Goal: Go to known website: Access a specific website the user already knows

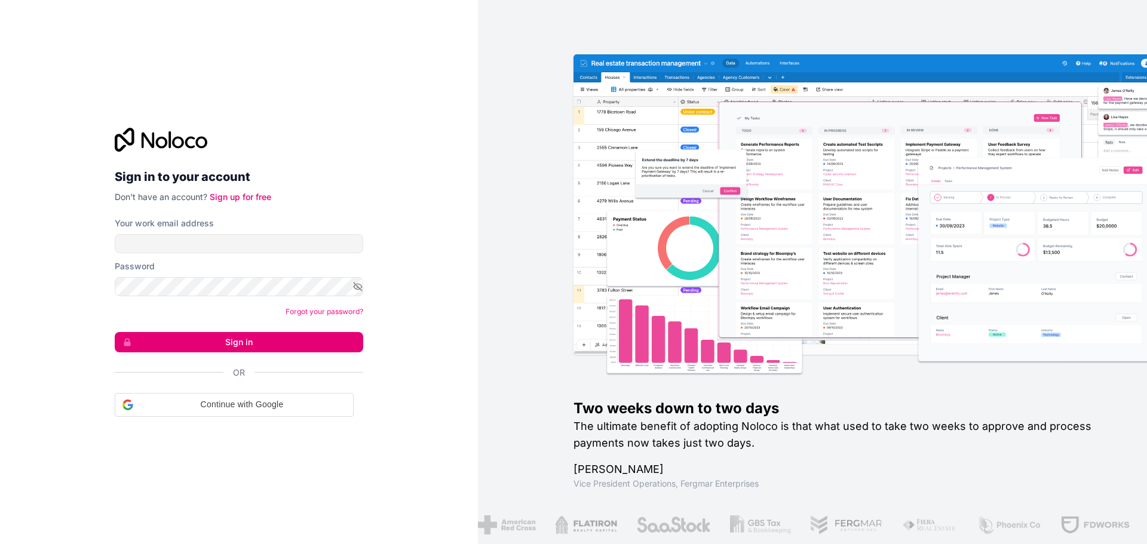
click at [210, 227] on label "Your work email address" at bounding box center [164, 224] width 99 height 12
click at [210, 234] on input "Your work email address" at bounding box center [239, 243] width 249 height 19
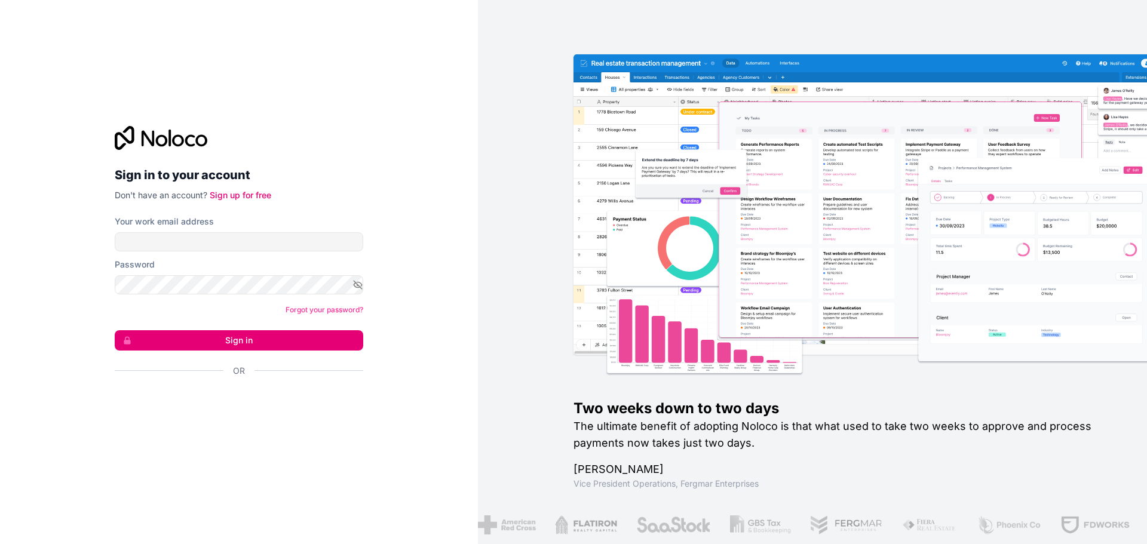
click at [212, 253] on form "Your work email address Password Forgot your password? Sign in Or" at bounding box center [239, 317] width 249 height 203
click at [214, 242] on input "Your work email address" at bounding box center [239, 241] width 249 height 19
type input "**********"
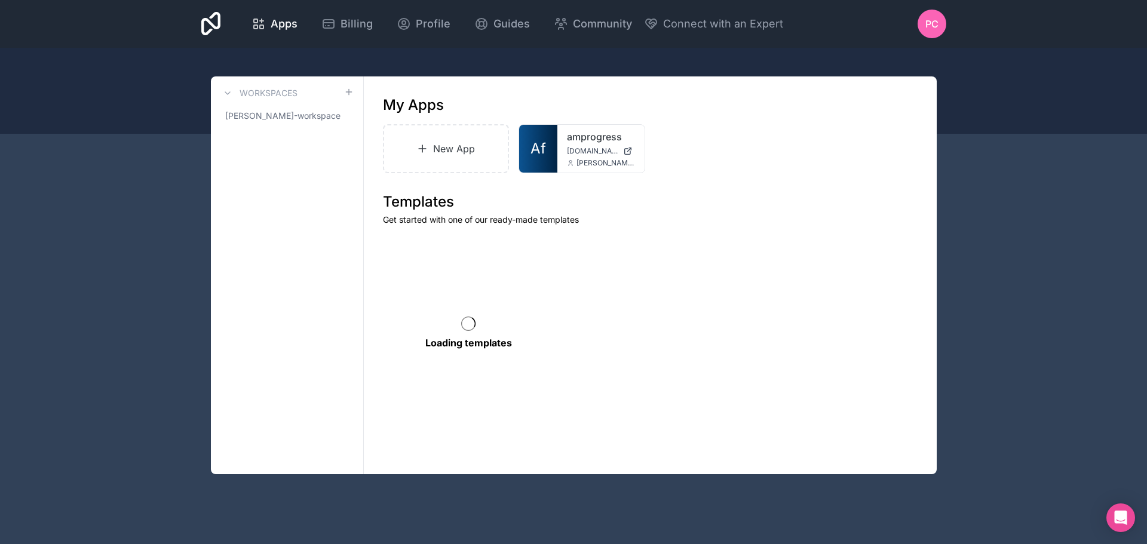
click at [577, 152] on span "[DOMAIN_NAME]" at bounding box center [592, 151] width 51 height 10
